Goal: Find specific page/section: Find specific page/section

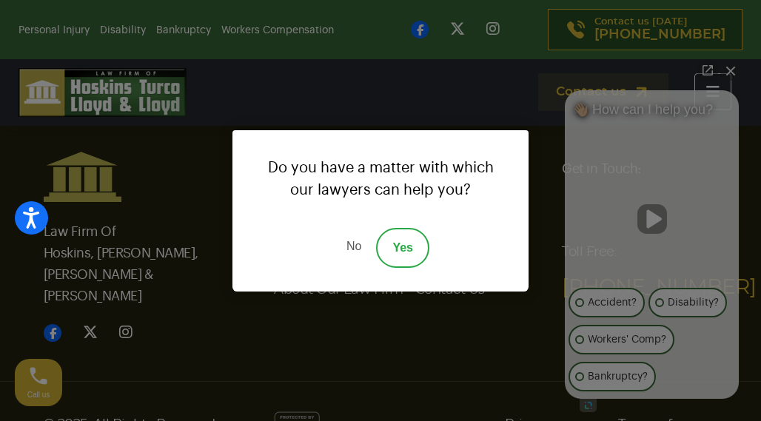
scroll to position [5614, 0]
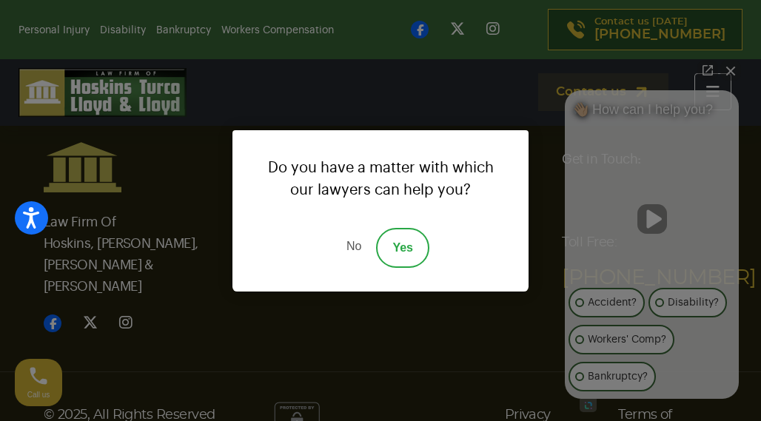
click at [347, 248] on link "No" at bounding box center [354, 248] width 44 height 40
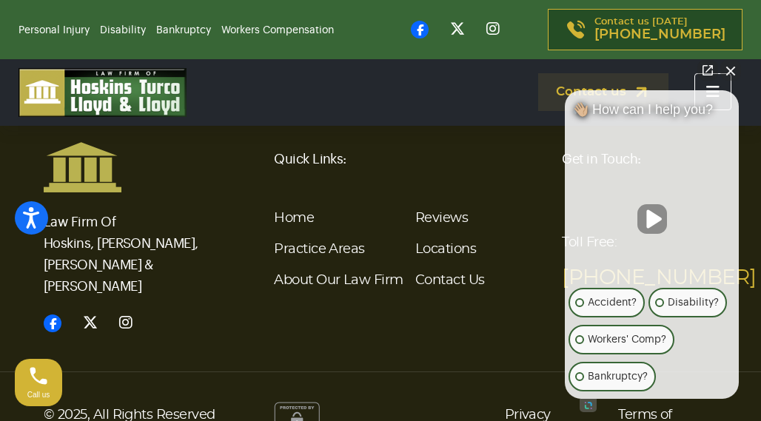
click at [732, 70] on button "Close Intaker Chat Widget" at bounding box center [730, 70] width 21 height 21
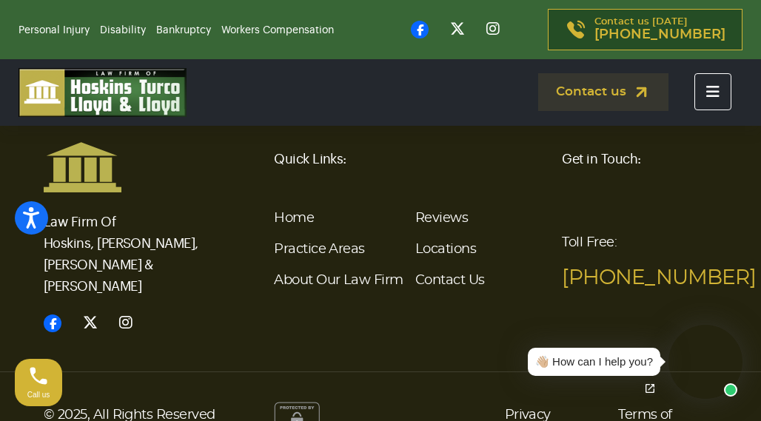
click at [711, 100] on button "Toggle navigation" at bounding box center [712, 91] width 37 height 37
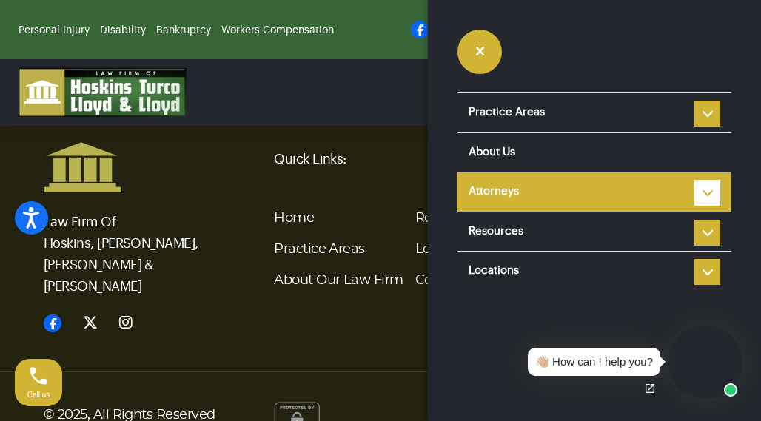
click at [711, 189] on li "Attorneys Steve Hoskins Louis Turco Colin Lloyd Ian Lloyd Ronald Fanaro Taylor …" at bounding box center [594, 192] width 274 height 40
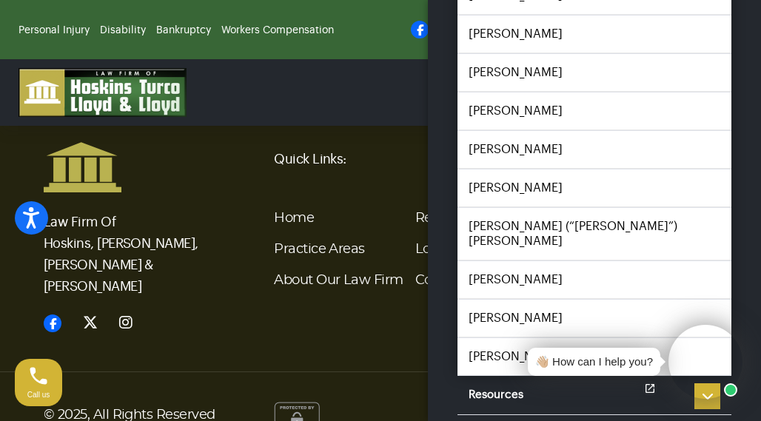
scroll to position [370, 0]
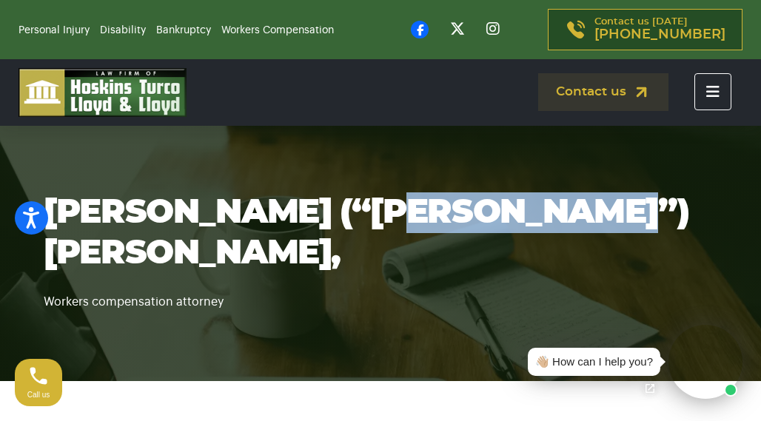
copy h1 "[PERSON_NAME],"
drag, startPoint x: 485, startPoint y: 234, endPoint x: 313, endPoint y: 228, distance: 171.8
click at [313, 228] on h1 "[PERSON_NAME] (“[PERSON_NAME]”) [PERSON_NAME]," at bounding box center [380, 232] width 673 height 81
